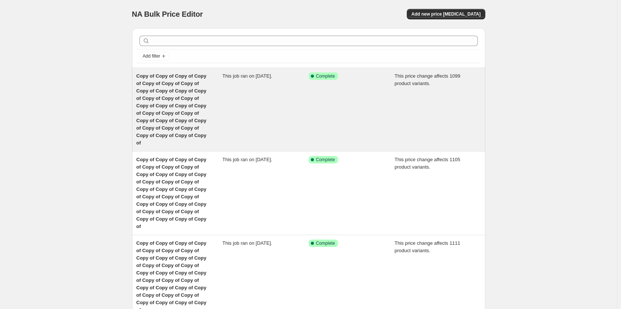
click at [183, 94] on div "Copy of Copy of Copy of Copy of Copy of Copy of Copy of Copy of Copy of Copy of…" at bounding box center [179, 109] width 86 height 74
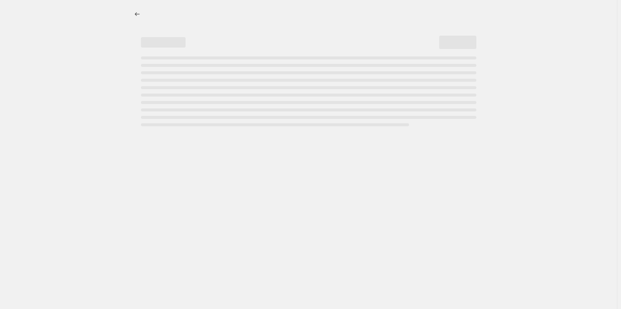
select select "margin"
select select "remove"
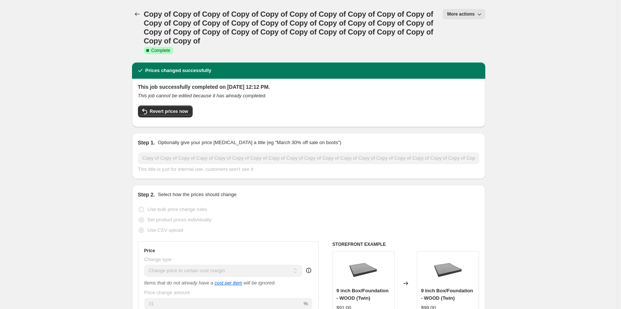
click at [471, 10] on button "More actions" at bounding box center [463, 14] width 42 height 10
click at [476, 45] on span "Copy to new job" at bounding box center [467, 42] width 35 height 6
select select "margin"
select select "remove"
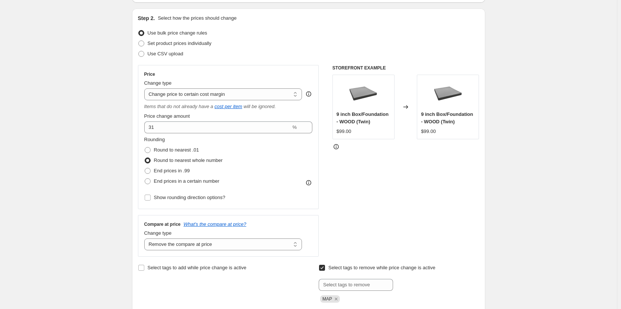
scroll to position [83, 0]
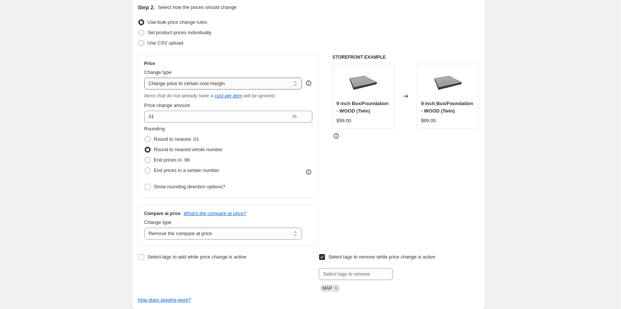
click at [297, 84] on select "Change the price to a certain amount Change the price by a certain amount Chang…" at bounding box center [223, 84] width 158 height 12
select select "percentage"
click at [146, 78] on select "Change the price to a certain amount Change the price by a certain amount Chang…" at bounding box center [223, 84] width 158 height 12
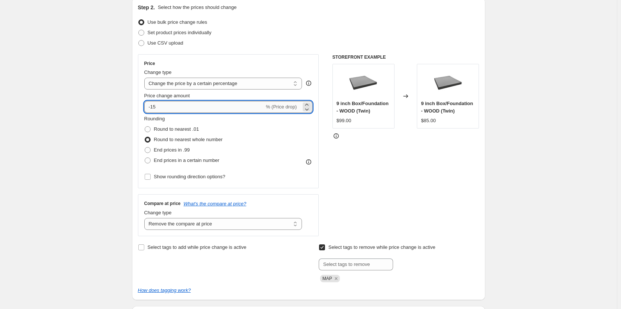
click at [180, 107] on input "-15" at bounding box center [204, 107] width 120 height 12
type input "-1"
type input "30"
click at [151, 159] on span at bounding box center [148, 161] width 6 height 6
click at [145, 158] on input "End prices in a certain number" at bounding box center [145, 158] width 0 height 0
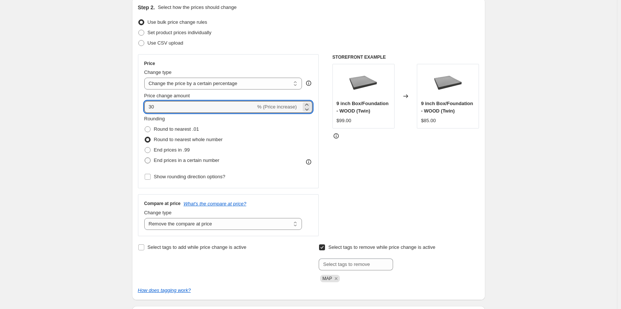
radio input "true"
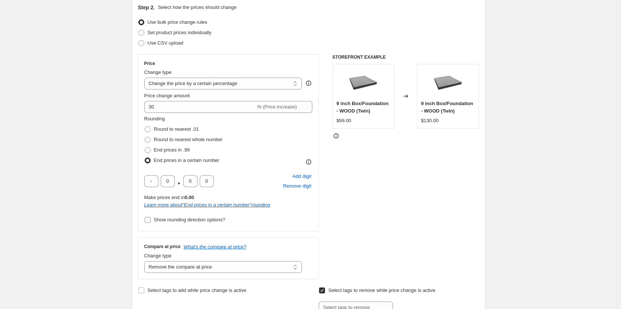
click at [149, 219] on input "Show rounding direction options?" at bounding box center [148, 220] width 6 height 6
checkbox input "true"
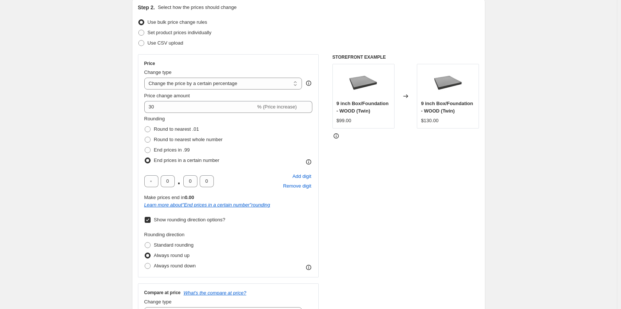
click at [257, 258] on div "Rounding direction Standard rounding Always round up Always round down" at bounding box center [228, 251] width 168 height 40
click at [373, 230] on div "STOREFRONT EXAMPLE 9 inch Box/Foundation - WOOD (Twin) $99.00 Changed to 9 inch…" at bounding box center [405, 189] width 147 height 271
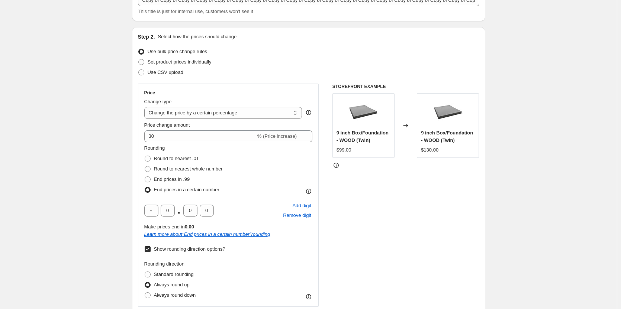
scroll to position [0, 0]
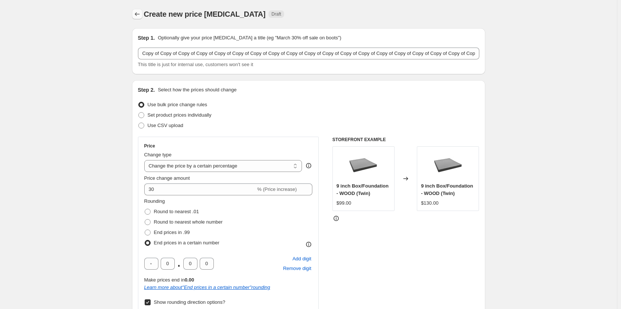
click at [138, 13] on icon "Price change jobs" at bounding box center [136, 13] width 7 height 7
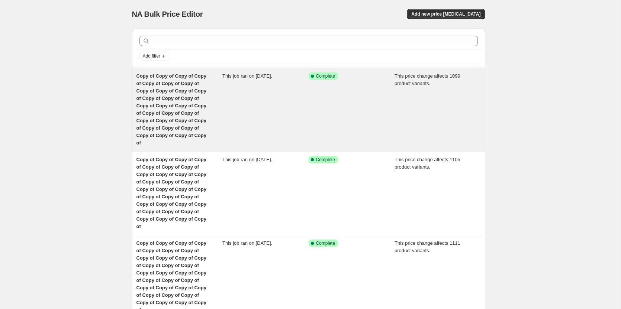
click at [163, 91] on span "Copy of Copy of Copy of Copy of Copy of Copy of Copy of Copy of Copy of Copy of…" at bounding box center [171, 109] width 70 height 72
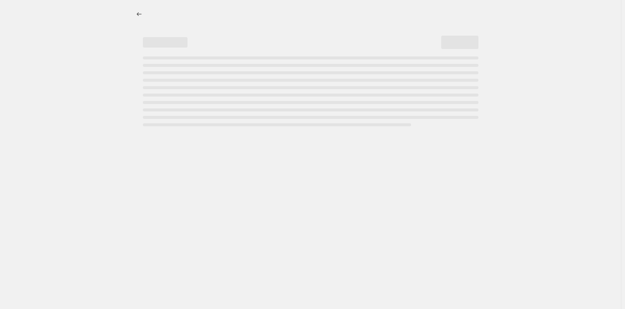
select select "margin"
select select "remove"
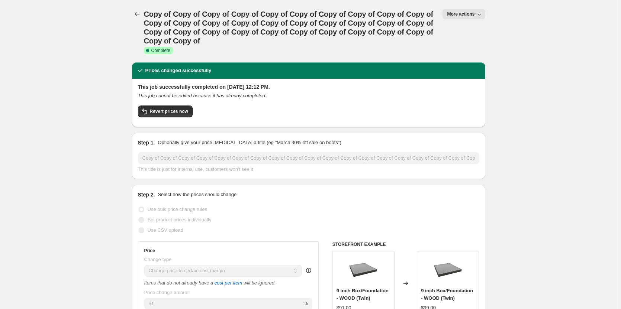
click at [474, 10] on button "More actions" at bounding box center [463, 14] width 42 height 10
click at [473, 41] on span "Copy to new job" at bounding box center [467, 42] width 35 height 6
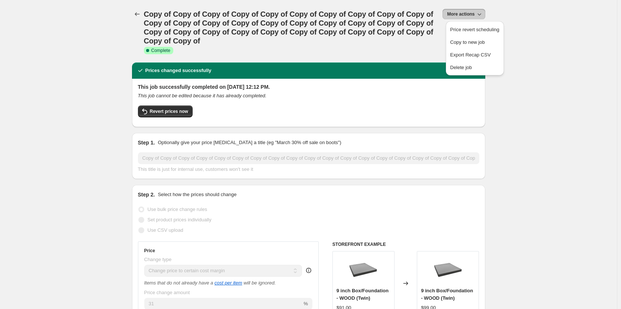
select select "margin"
select select "remove"
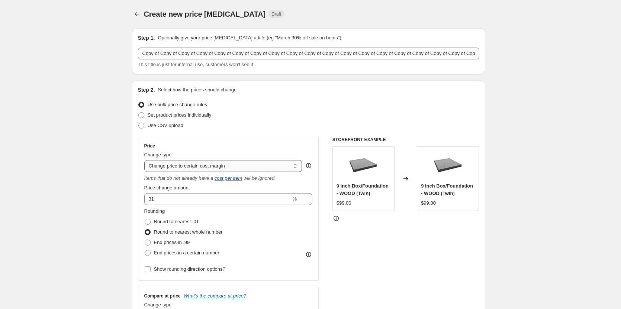
click at [275, 163] on select "Change the price to a certain amount Change the price by a certain amount Chang…" at bounding box center [223, 166] width 158 height 12
select select "pc"
click at [146, 160] on select "Change the price to a certain amount Change the price by a certain amount Chang…" at bounding box center [223, 166] width 158 height 12
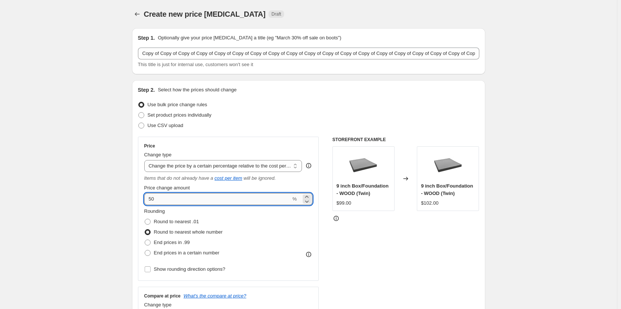
click at [178, 197] on input "50" at bounding box center [217, 199] width 147 height 12
type input "5"
type input "30"
click at [150, 250] on span at bounding box center [148, 253] width 6 height 6
click at [145, 250] on input "End prices in a certain number" at bounding box center [145, 250] width 0 height 0
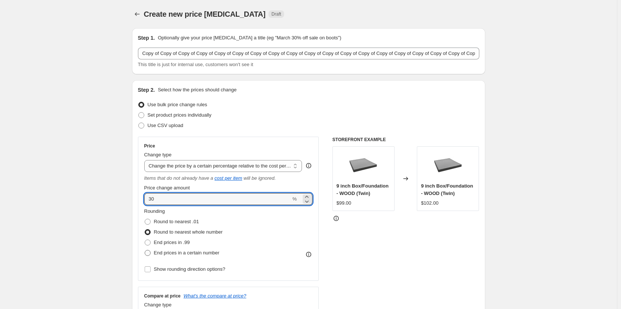
radio input "true"
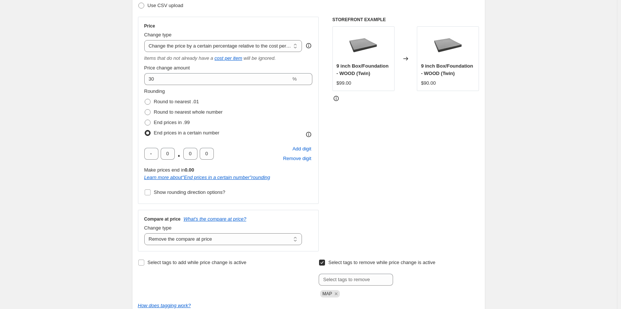
scroll to position [130, 0]
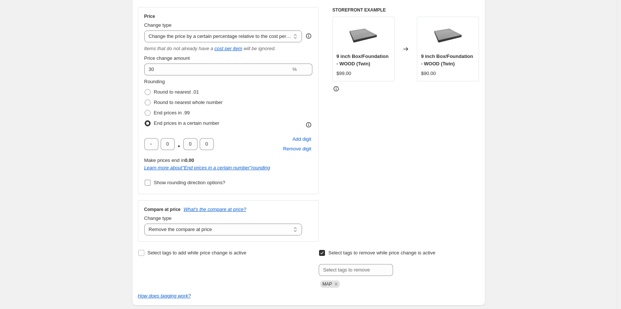
click at [150, 180] on span at bounding box center [147, 183] width 7 height 7
click at [150, 180] on input "Show rounding direction options?" at bounding box center [148, 183] width 6 height 6
checkbox input "true"
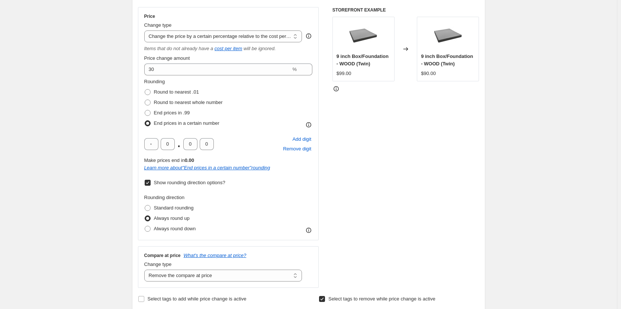
click at [248, 216] on div "Rounding direction Standard rounding Always round up Always round down" at bounding box center [228, 214] width 168 height 40
drag, startPoint x: 347, startPoint y: 205, endPoint x: 371, endPoint y: 204, distance: 23.4
click at [357, 205] on div "STOREFRONT EXAMPLE 9 inch Box/Foundation - WOOD (Twin) $99.00 Changed to 9 inch…" at bounding box center [405, 147] width 147 height 281
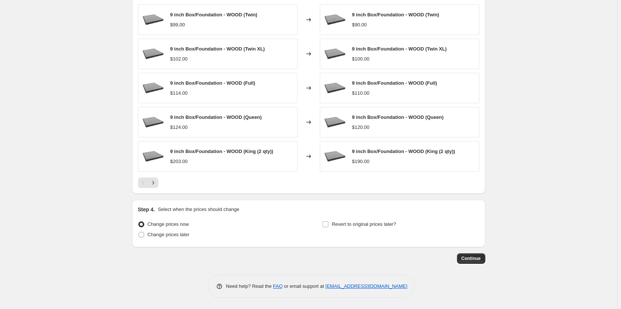
scroll to position [570, 0]
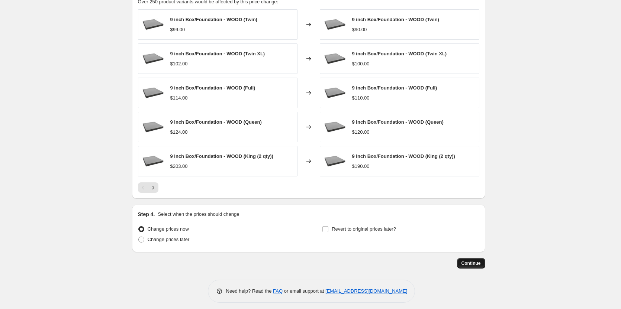
click at [470, 264] on span "Continue" at bounding box center [470, 264] width 19 height 6
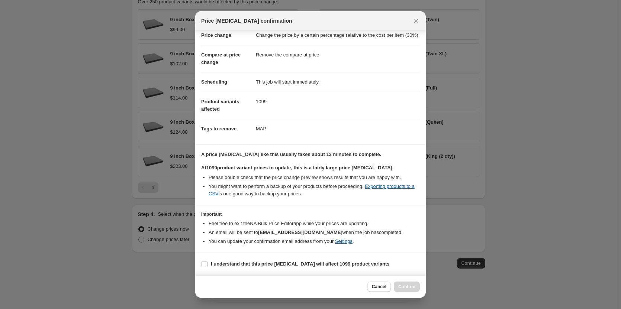
scroll to position [48, 0]
click at [205, 265] on input "I understand that this price [MEDICAL_DATA] will affect 1099 product variants" at bounding box center [205, 264] width 6 height 6
checkbox input "true"
click at [402, 286] on span "Confirm" at bounding box center [406, 287] width 17 height 6
type input "Copy of Copy of Copy of Copy of Copy of Copy of Copy of Copy of Copy of Copy of…"
